Goal: Check status: Check status

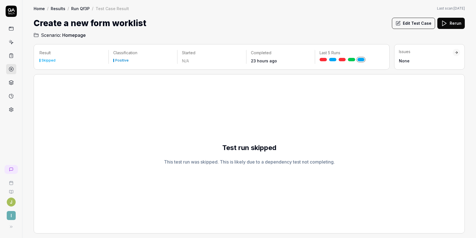
click at [83, 34] on span "Homepage" at bounding box center [74, 35] width 24 height 7
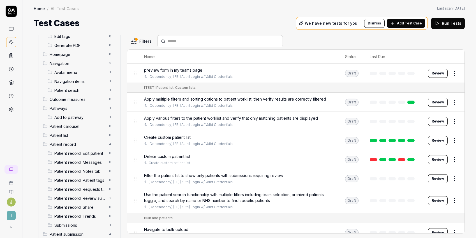
scroll to position [117, 0]
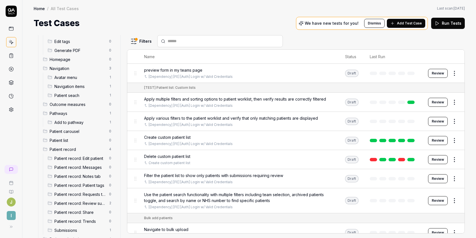
click at [69, 58] on span "Homepage" at bounding box center [78, 59] width 56 height 6
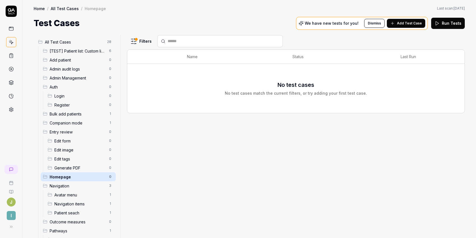
click at [12, 28] on icon at bounding box center [11, 28] width 5 height 5
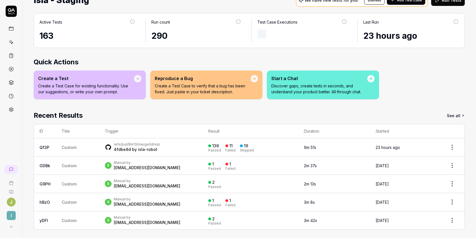
scroll to position [26, 0]
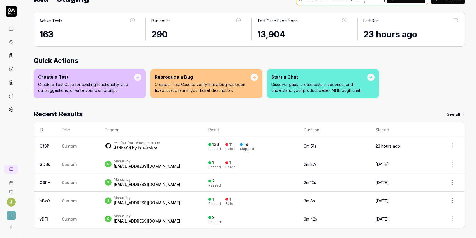
click at [453, 113] on link "See all" at bounding box center [456, 114] width 18 height 10
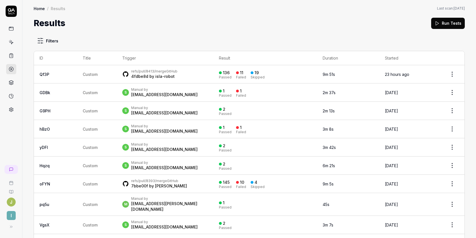
click at [431, 22] on button "Run Tests" at bounding box center [448, 23] width 34 height 11
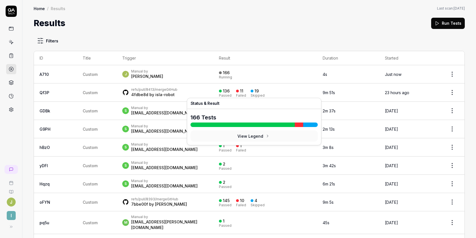
click at [248, 136] on button "View Legend" at bounding box center [254, 135] width 127 height 11
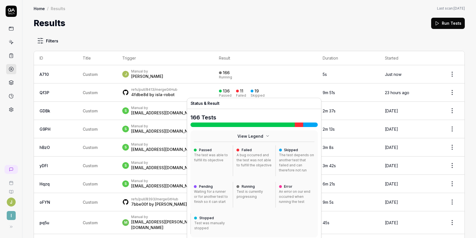
click at [246, 152] on div "A bug occurred and the test was not able to fulfill the objective" at bounding box center [254, 159] width 35 height 15
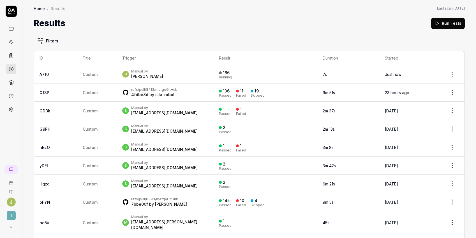
click at [149, 90] on div "refs/pull/8413/merge GitHub" at bounding box center [154, 89] width 46 height 4
click at [272, 93] on div "136 Passed 11 Failed 19 Skipped" at bounding box center [265, 92] width 93 height 9
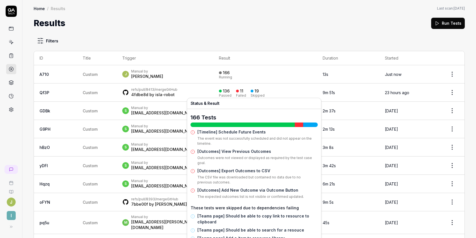
scroll to position [141, 0]
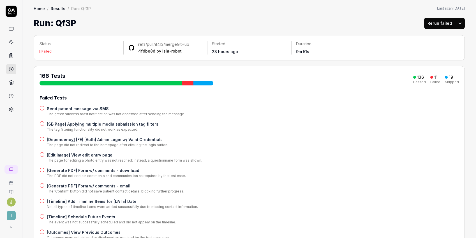
click at [59, 8] on link "Results" at bounding box center [58, 9] width 15 height 6
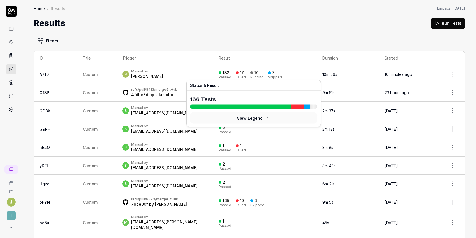
click at [236, 72] on div "17 Failed" at bounding box center [241, 74] width 10 height 9
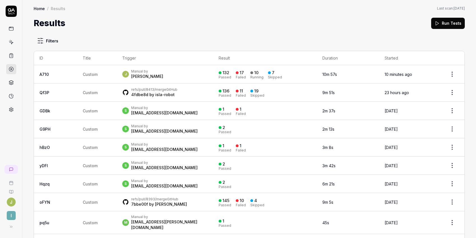
click at [132, 76] on div "[PERSON_NAME]" at bounding box center [147, 76] width 32 height 6
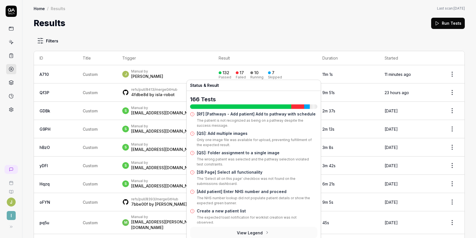
scroll to position [40, 0]
